Goal: Ask a question

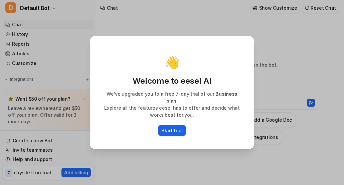
type textarea "**********"
click at [283, 86] on div "👋 Welcome to eesel AI We’ve upgraded you to a free 7-day trial of our Business …" at bounding box center [172, 92] width 344 height 185
click at [62, 143] on div "👋 Welcome to eesel AI We’ve upgraded you to a free 7-day trial of our Business …" at bounding box center [172, 92] width 344 height 185
click at [57, 79] on div "👋 Welcome to eesel AI We’ve upgraded you to a free 7-day trial of our Business …" at bounding box center [172, 92] width 344 height 185
click at [83, 99] on div "👋 Welcome to eesel AI We’ve upgraded you to a free 7-day trial of our Business …" at bounding box center [172, 92] width 344 height 185
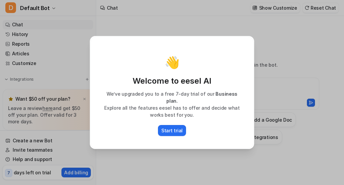
click at [267, 59] on div "👋 Welcome to eesel AI We’ve upgraded you to a free 7-day trial of our Business …" at bounding box center [172, 92] width 344 height 185
